Goal: Find contact information: Find contact information

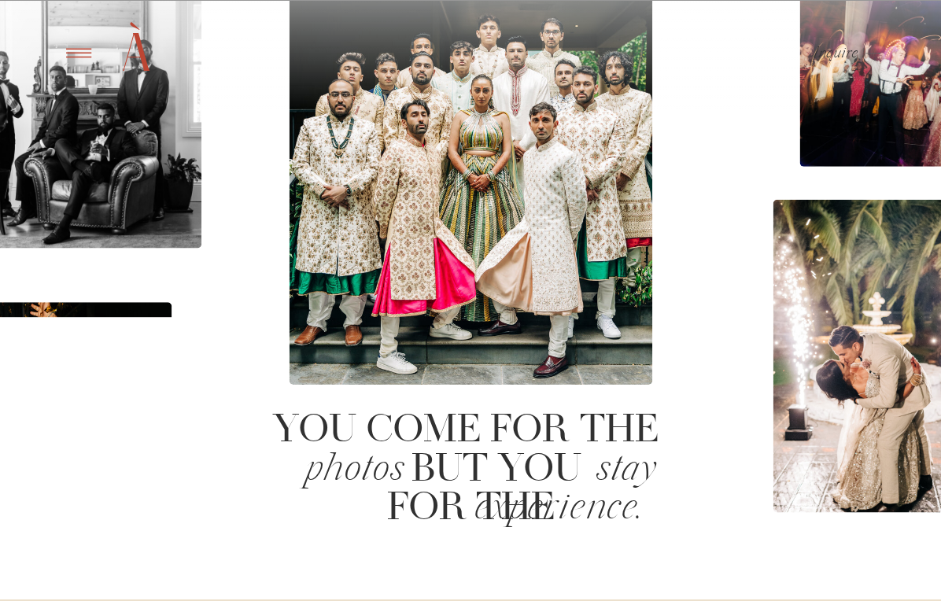
scroll to position [527, 0]
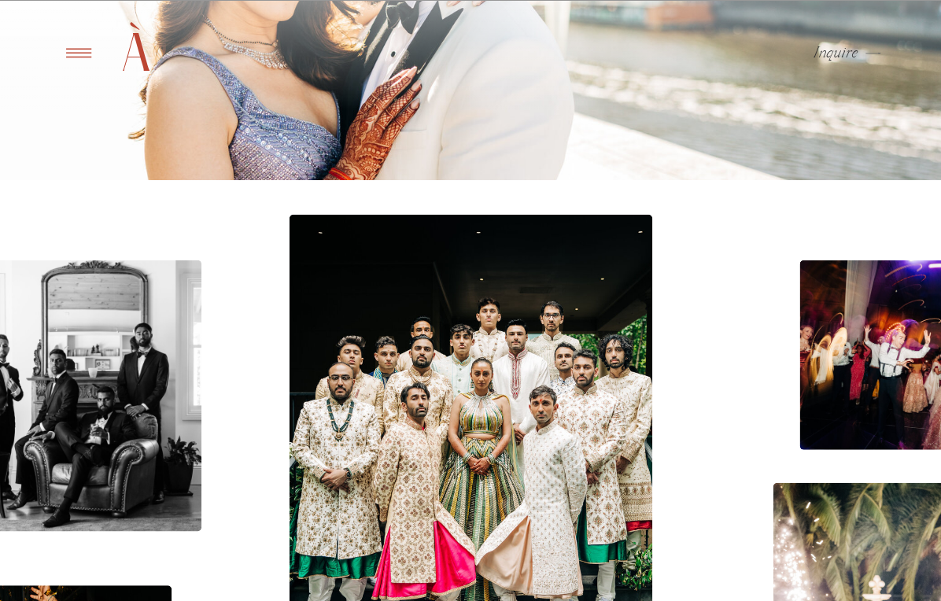
click at [72, 53] on icon at bounding box center [78, 52] width 25 height 9
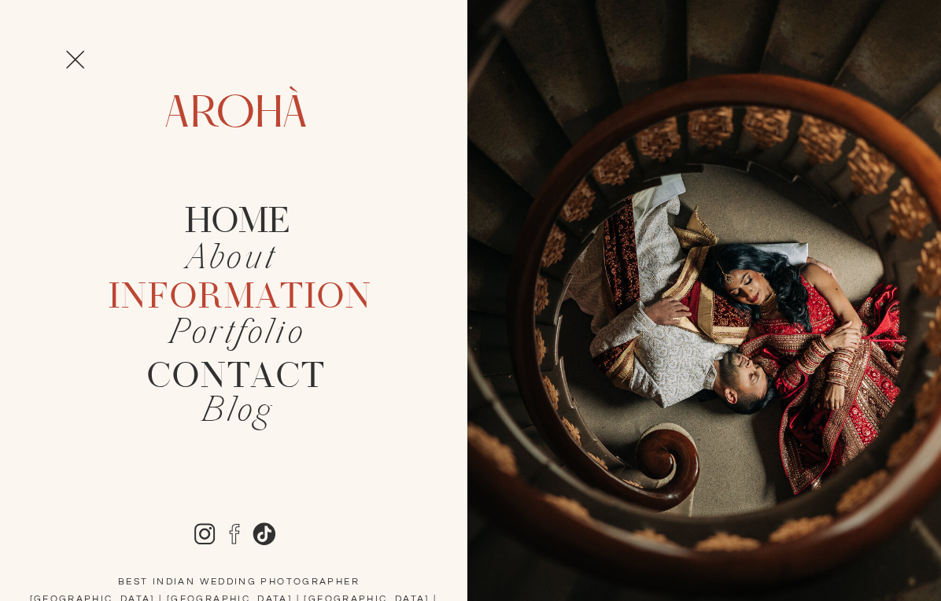
click at [237, 297] on h2 "Information" at bounding box center [237, 294] width 257 height 31
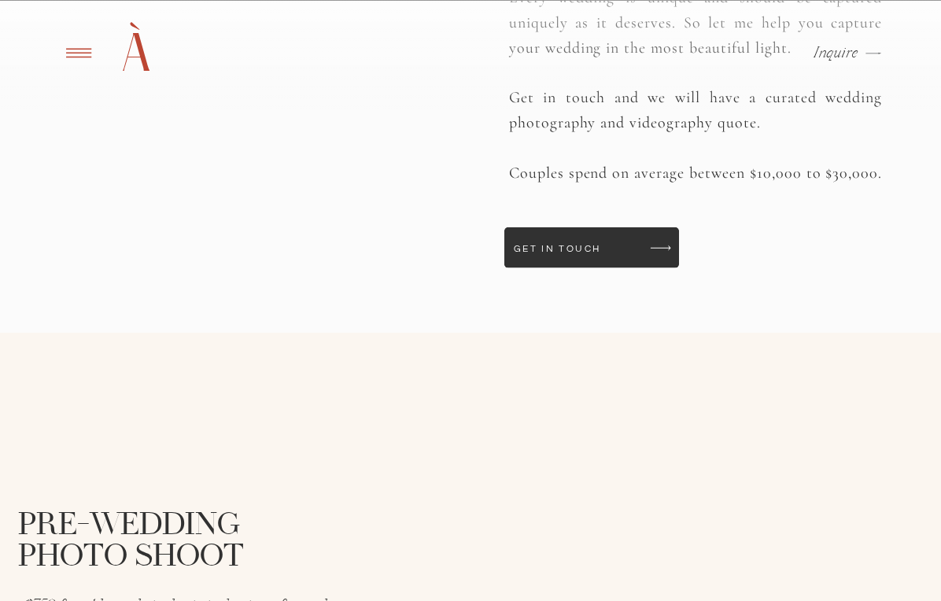
scroll to position [1259, 0]
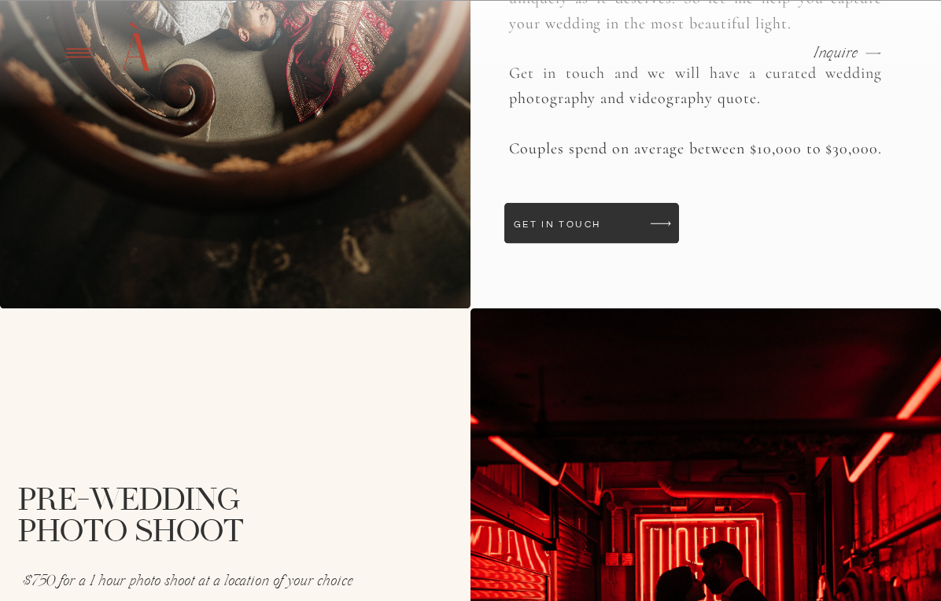
click at [590, 233] on div at bounding box center [592, 223] width 175 height 41
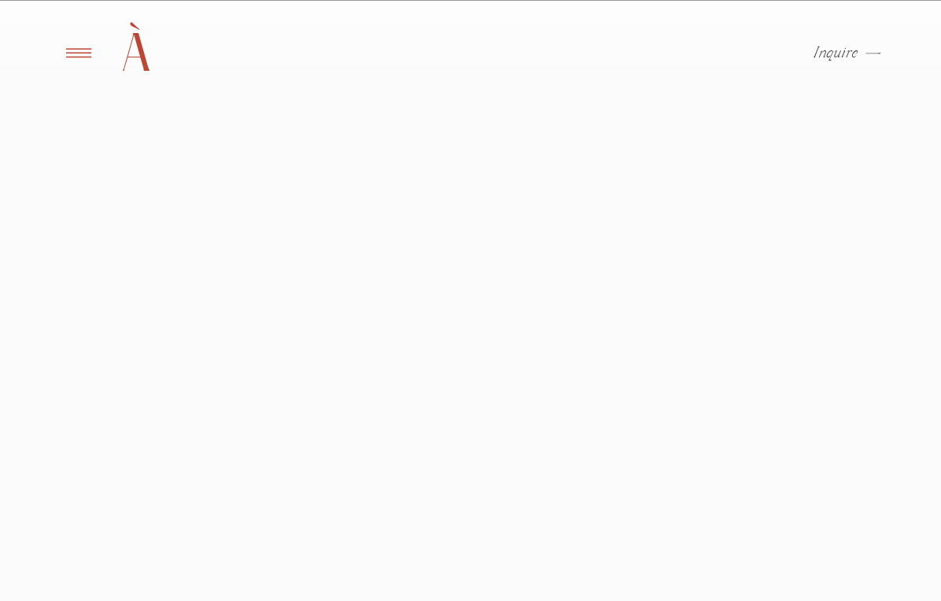
scroll to position [1072, 0]
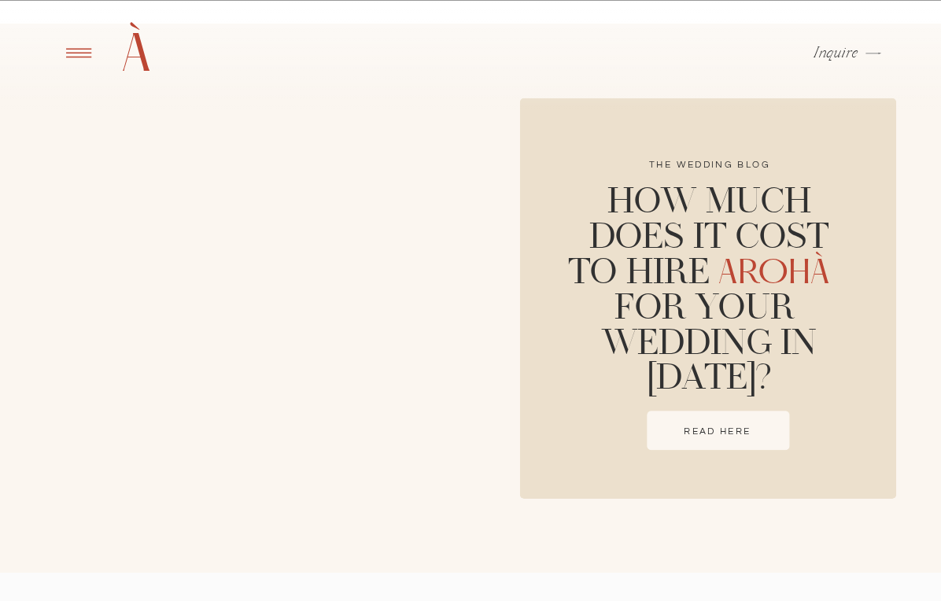
scroll to position [1039, 0]
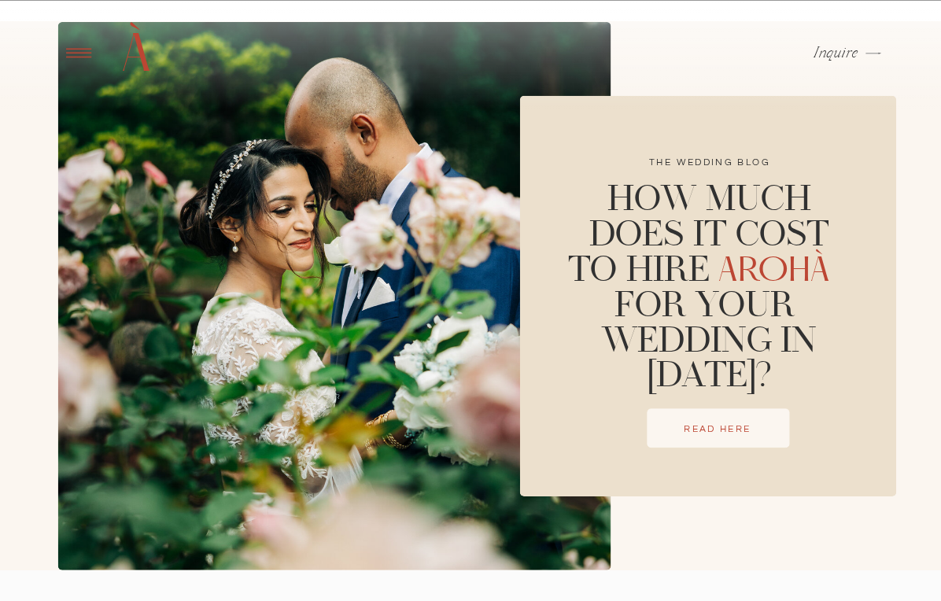
click at [704, 433] on h3 "Read here" at bounding box center [717, 429] width 83 height 7
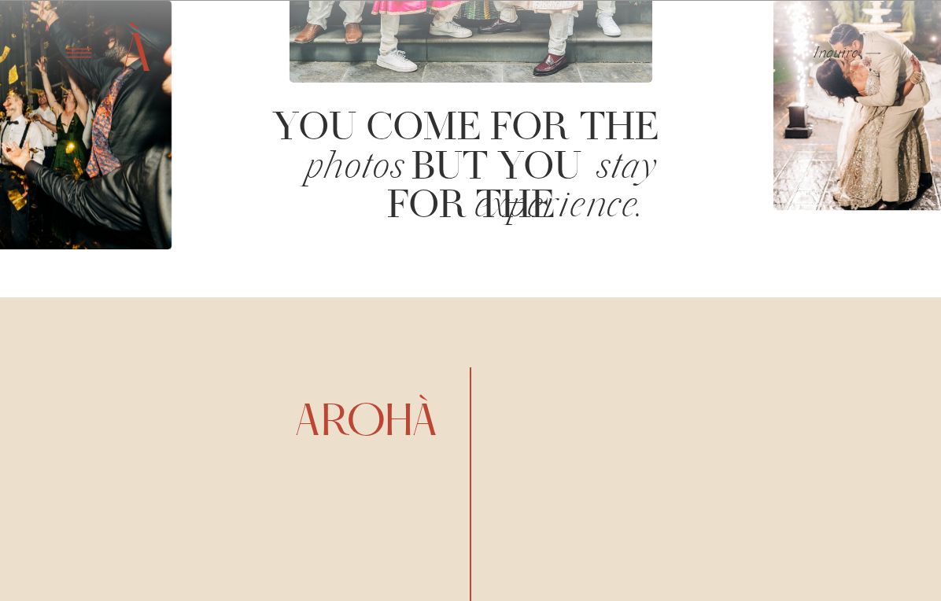
scroll to position [1121, 0]
